Goal: Task Accomplishment & Management: Manage account settings

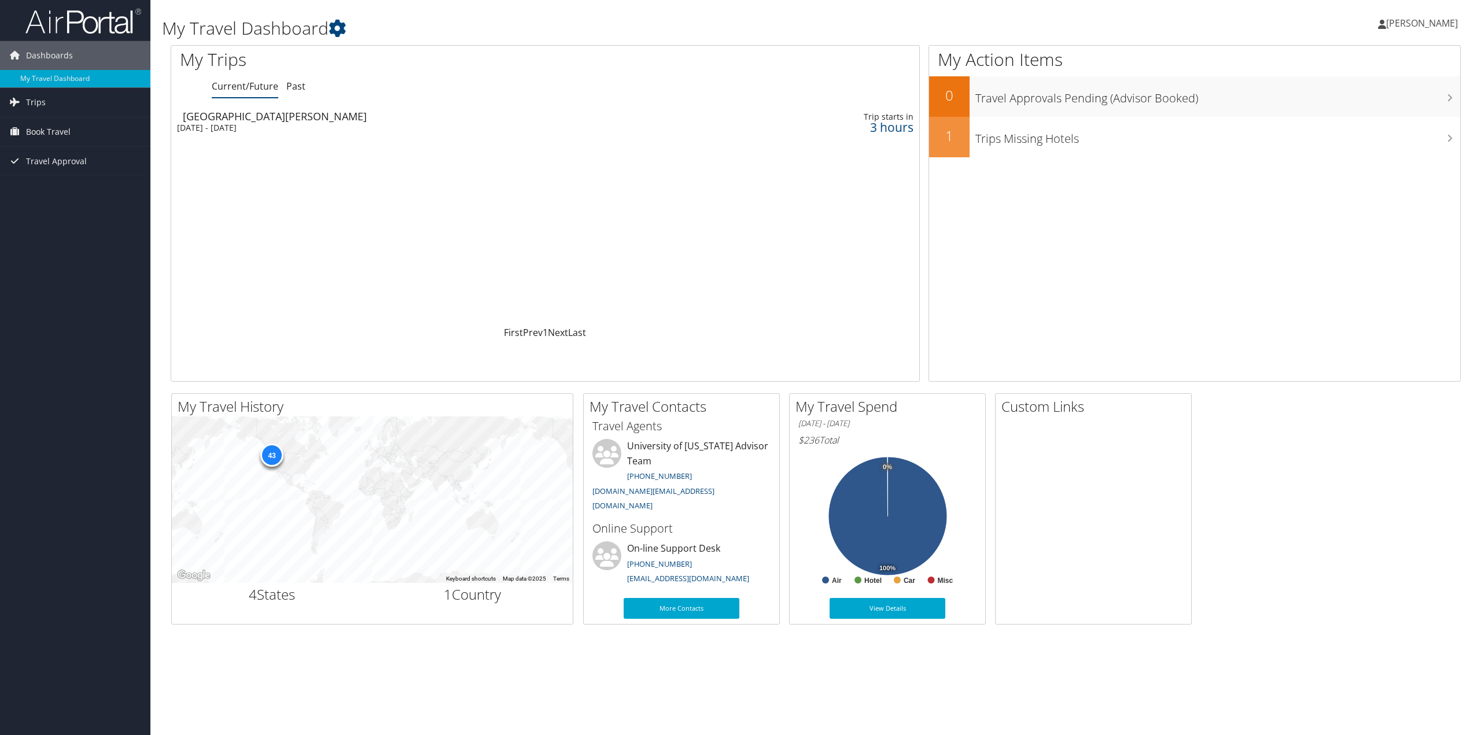
click at [569, 123] on div "[DATE] - [DATE]" at bounding box center [404, 128] width 455 height 10
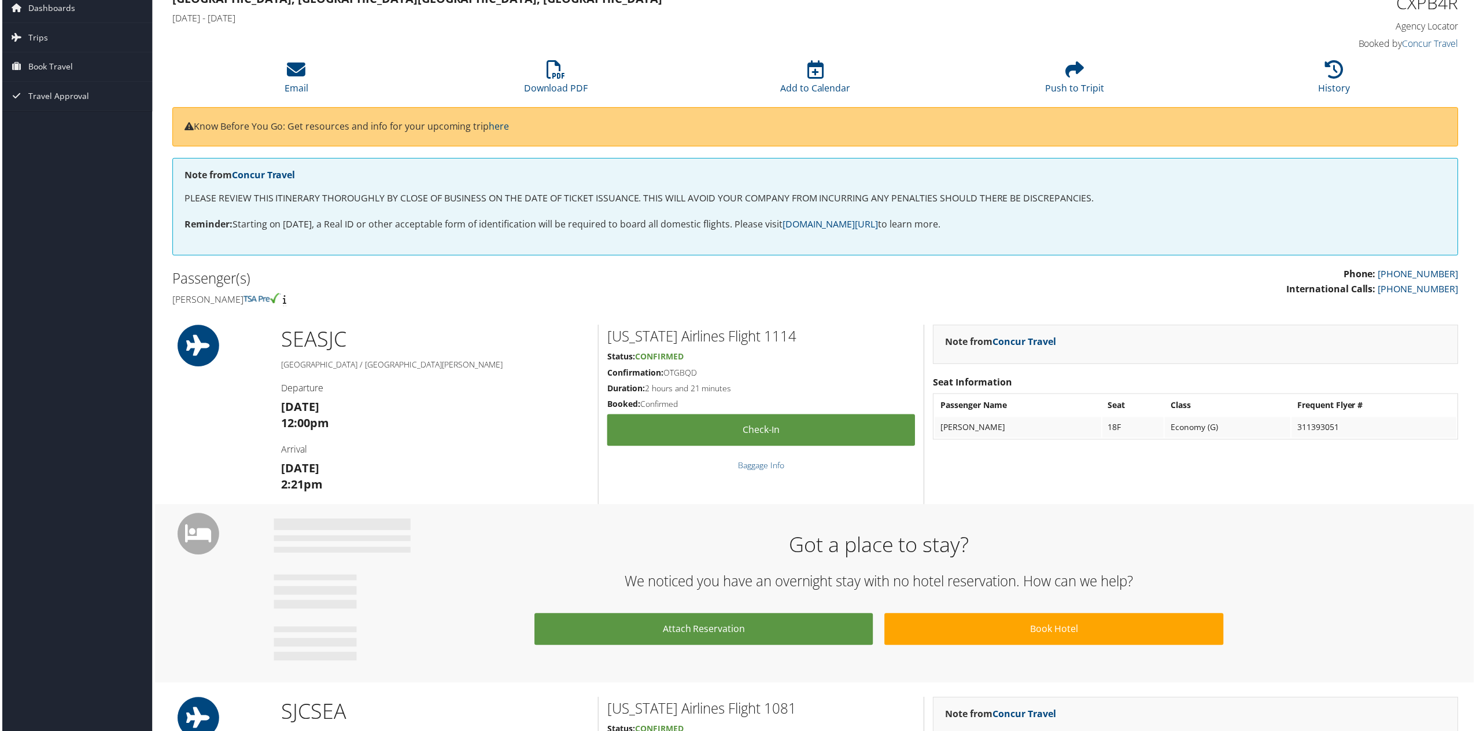
scroll to position [58, 0]
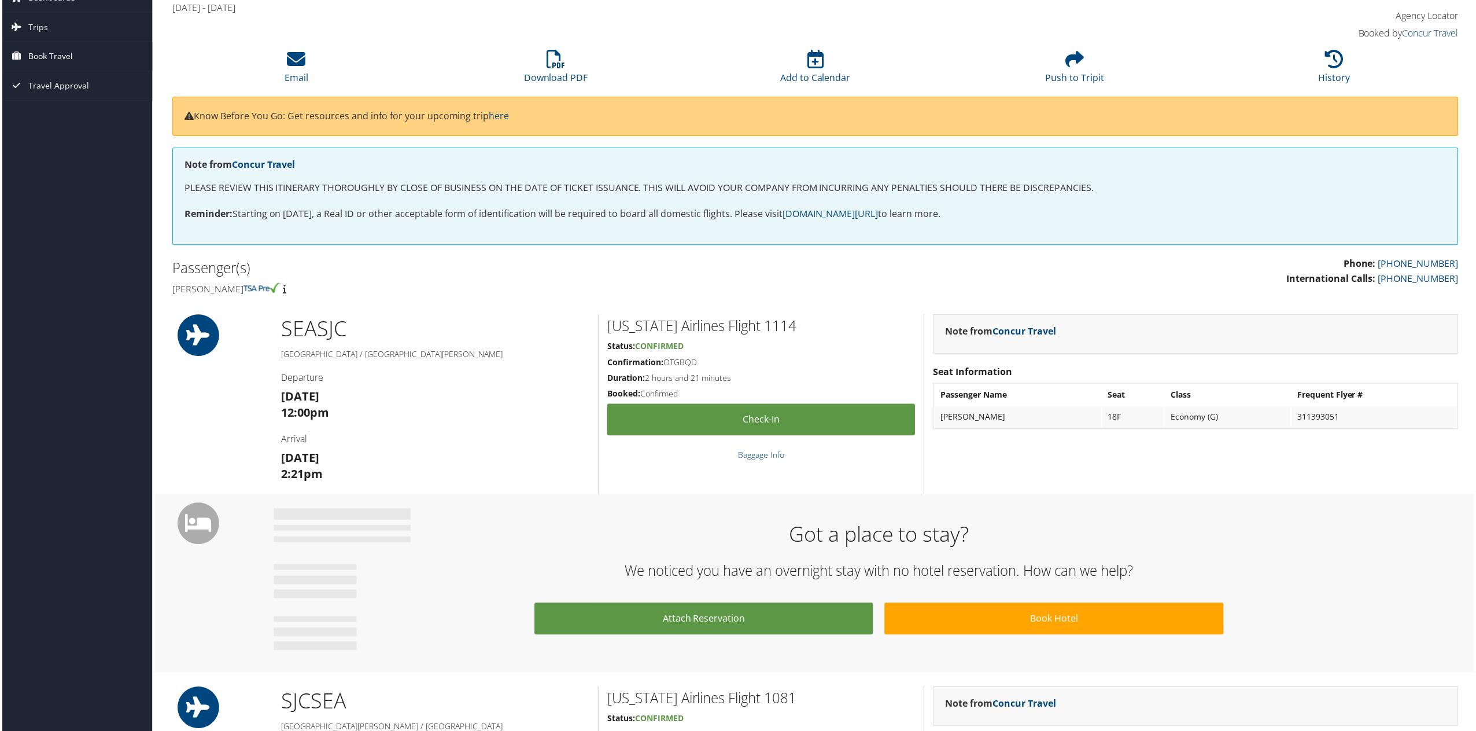
click at [94, 60] on link "Book Travel" at bounding box center [75, 56] width 150 height 29
click at [84, 206] on div "Dashboards My Travel Dashboard Trips Current/Future Trips Past Trips Trips Miss…" at bounding box center [740, 636] width 1481 height 1388
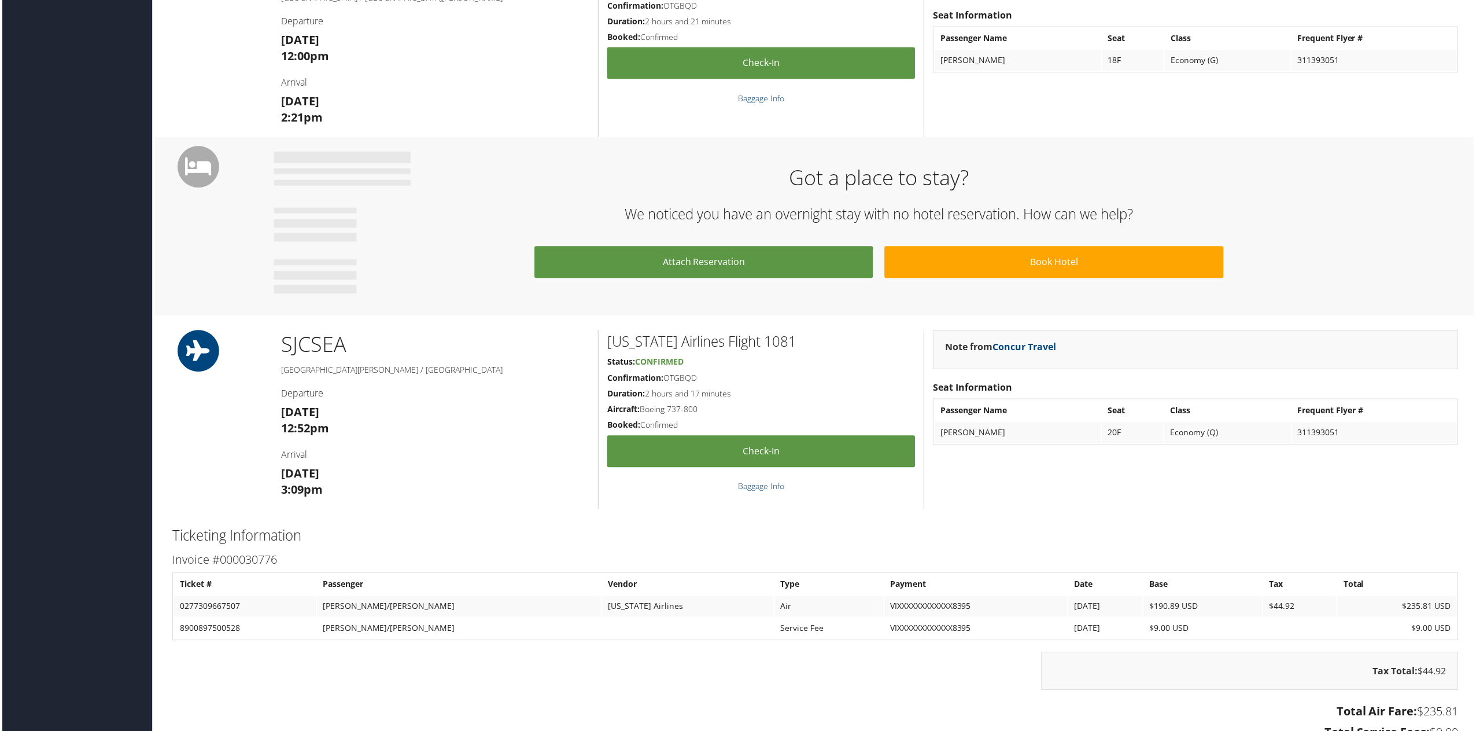
scroll to position [365, 0]
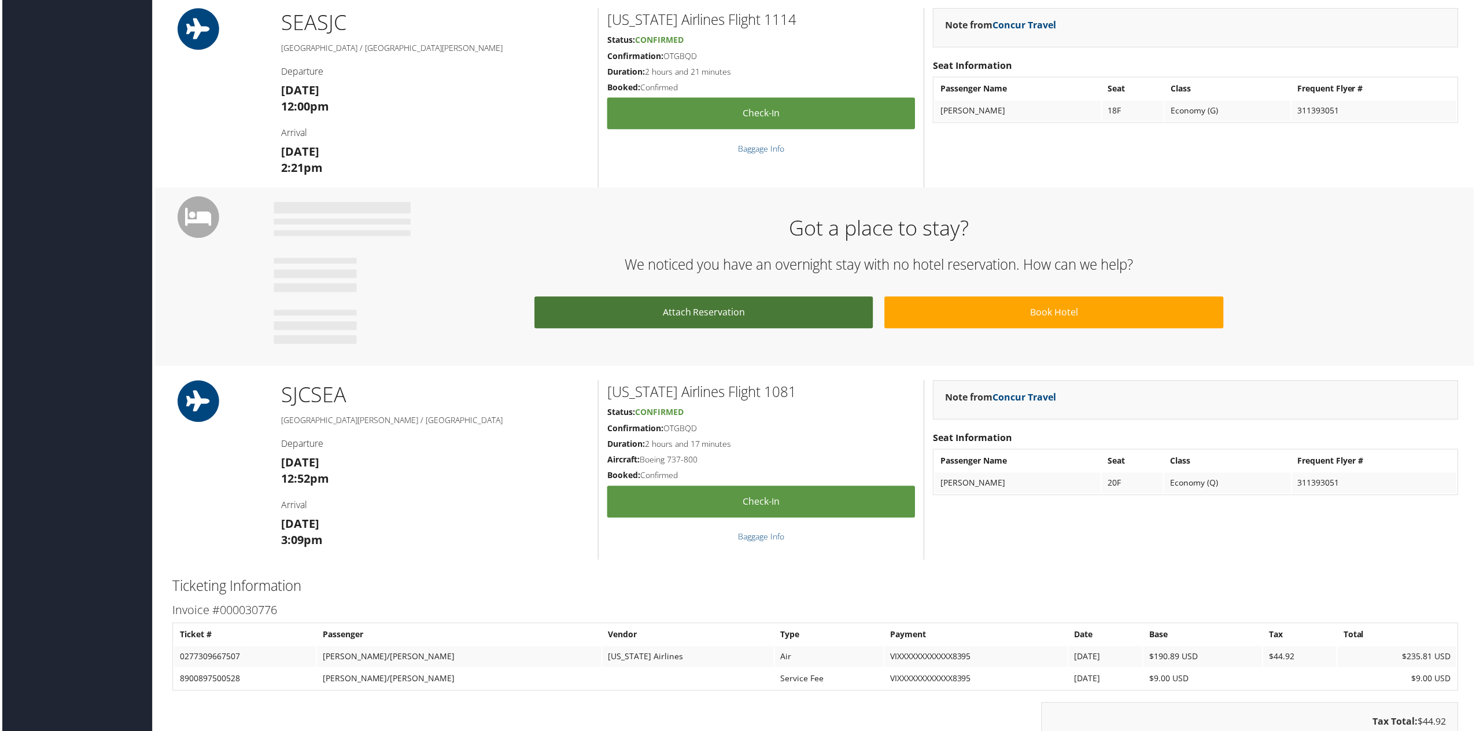
click at [834, 312] on link "Attach Reservation" at bounding box center [704, 313] width 340 height 32
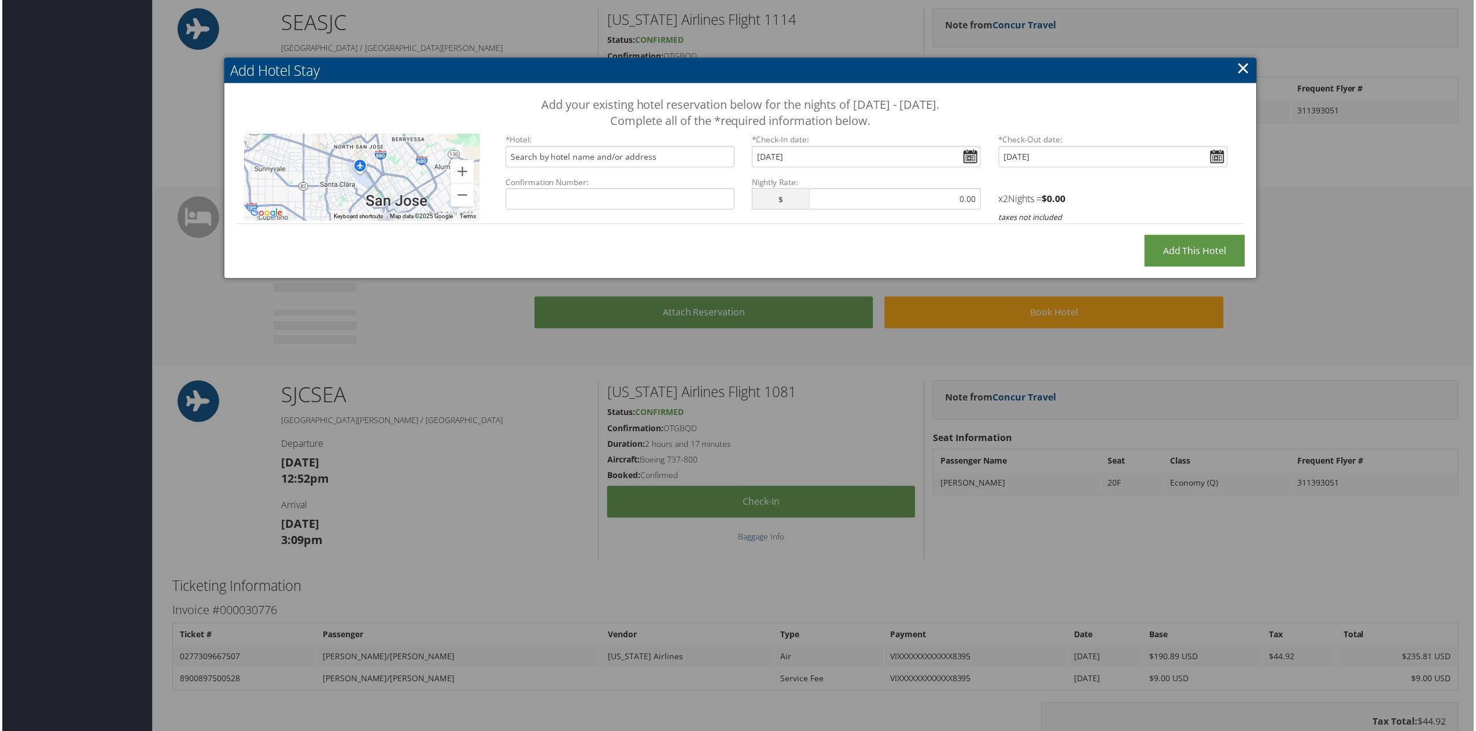
click at [1242, 64] on link "×" at bounding box center [1245, 67] width 13 height 23
